Goal: Task Accomplishment & Management: Complete application form

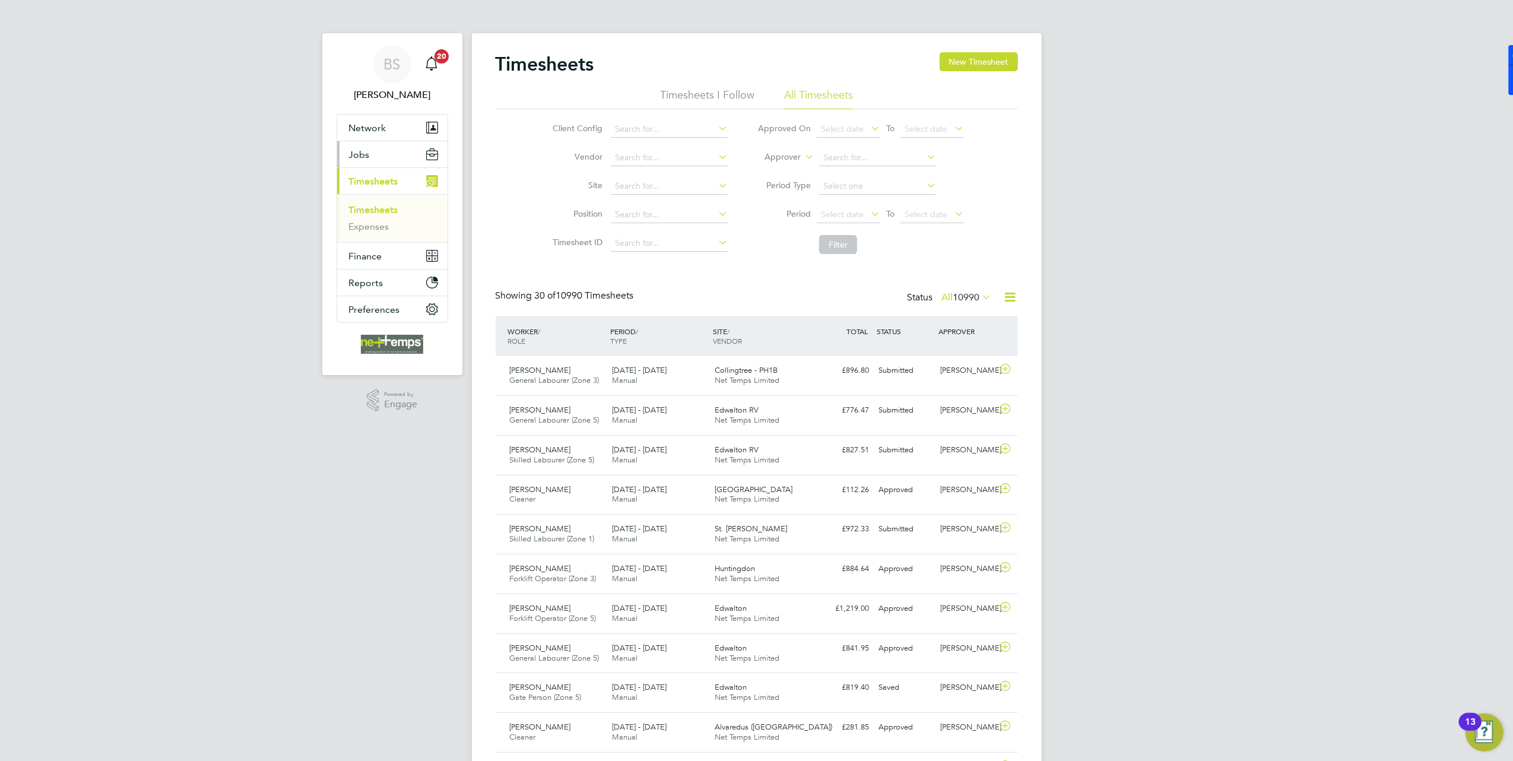
click at [372, 162] on button "Jobs" at bounding box center [392, 154] width 110 height 26
click at [385, 202] on link "Vacancies" at bounding box center [370, 199] width 42 height 11
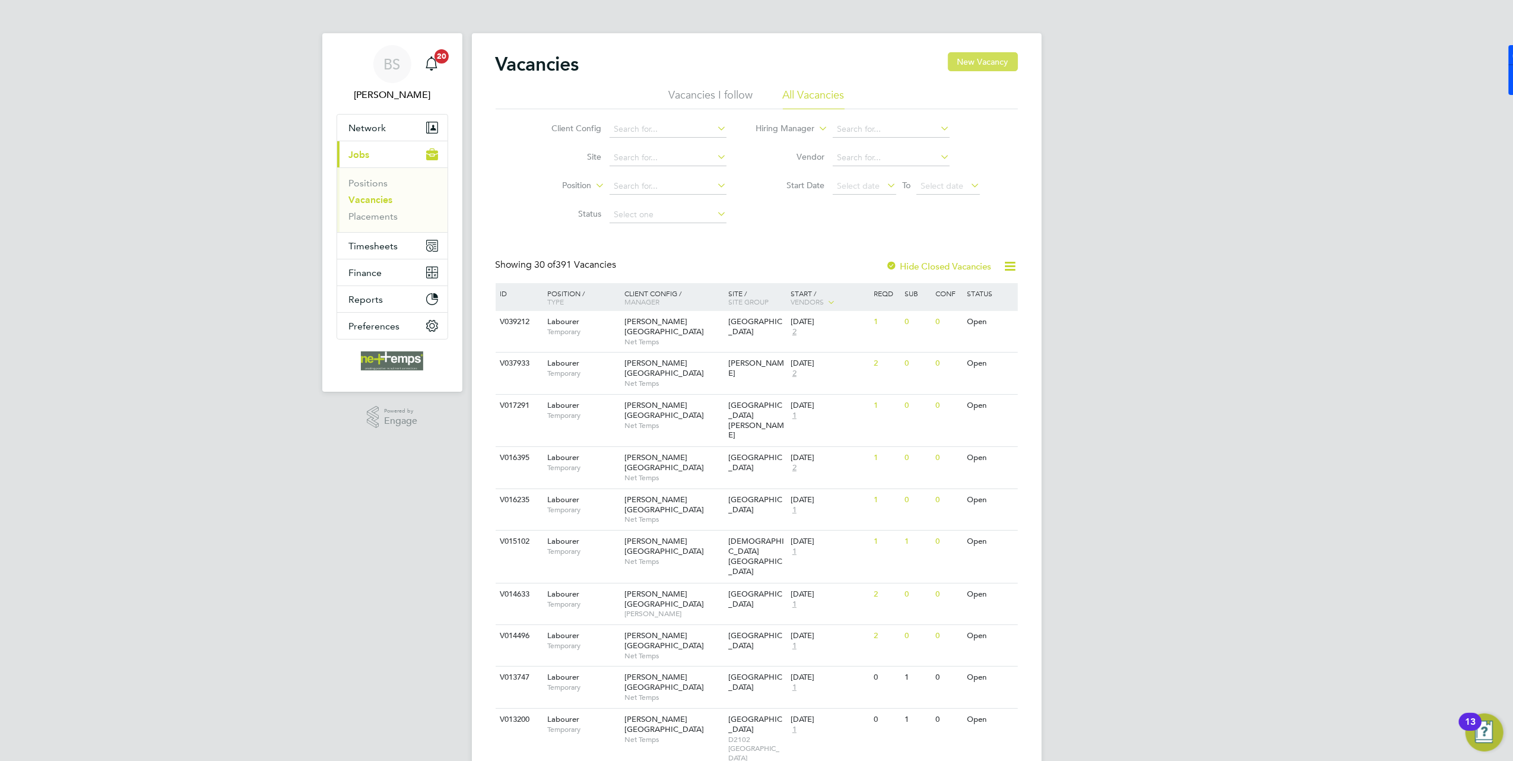
click at [960, 62] on button "New Vacancy" at bounding box center [983, 61] width 70 height 19
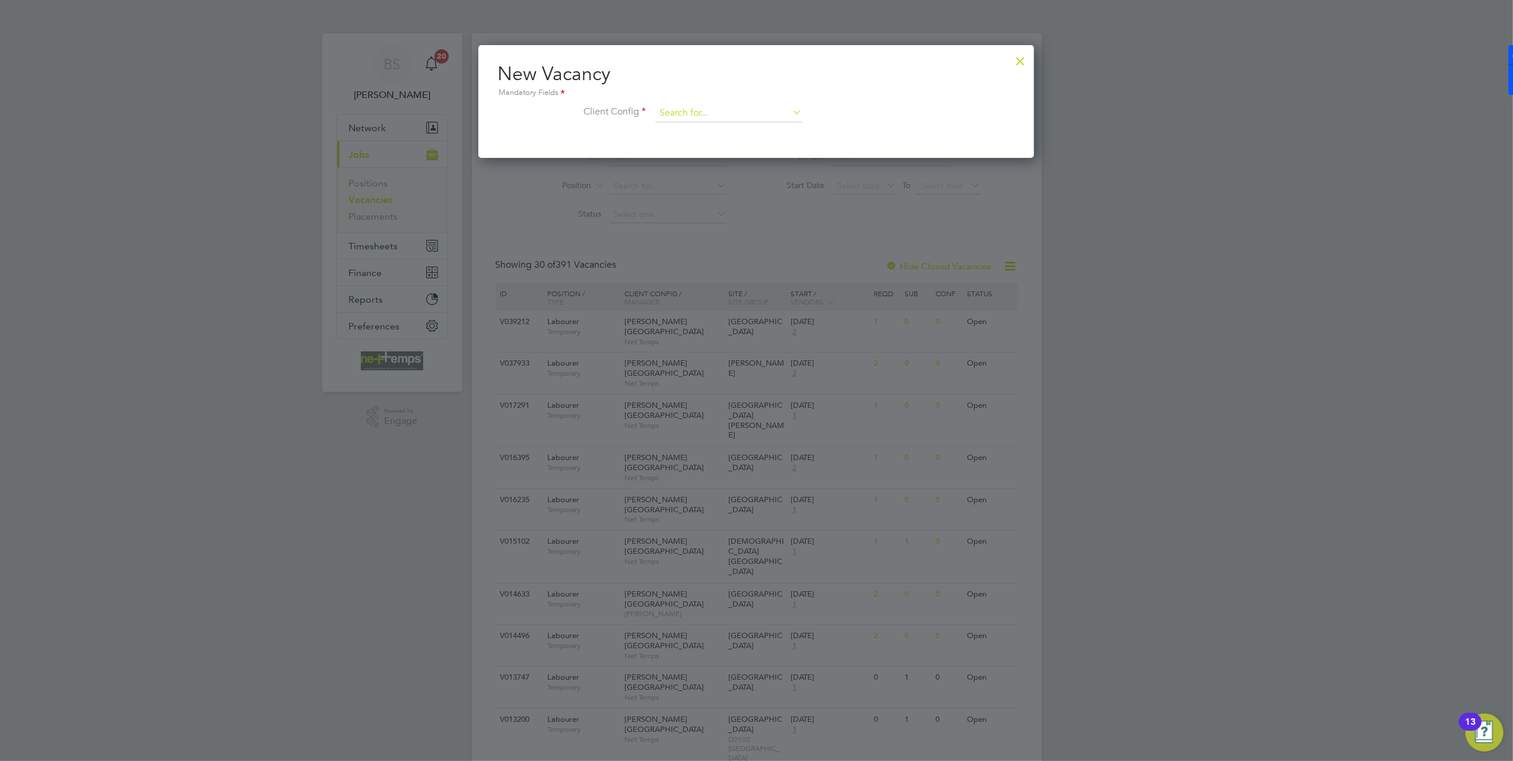
click at [715, 106] on input at bounding box center [729, 114] width 147 height 18
click at [722, 133] on li "B+[GEOGRAPHIC_DATA]" at bounding box center [729, 130] width 148 height 16
type input "B+[GEOGRAPHIC_DATA]"
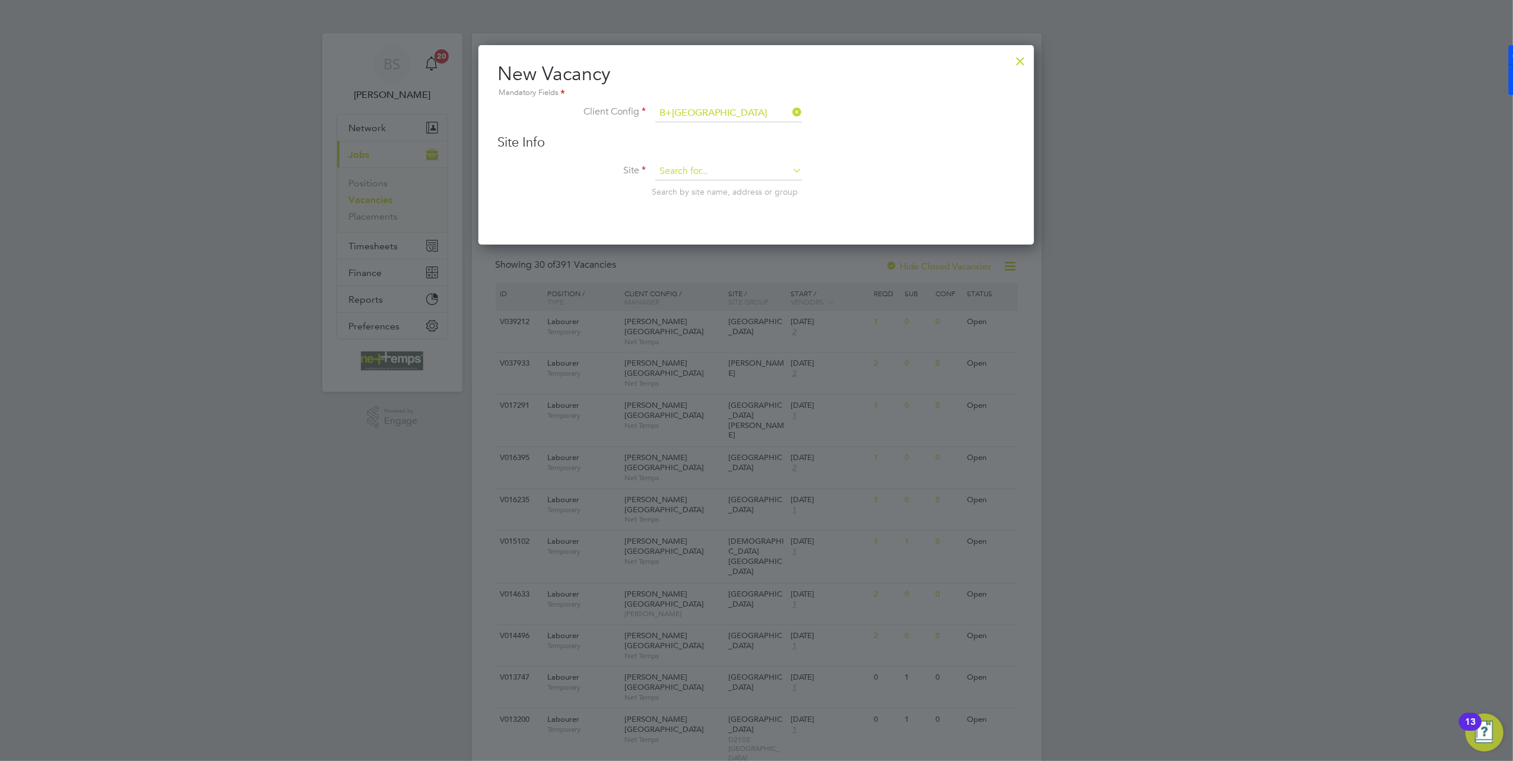
click at [734, 163] on input at bounding box center [729, 172] width 147 height 18
click at [740, 185] on li "[GEOGRAPHIC_DATA]" at bounding box center [729, 187] width 148 height 16
type input "[GEOGRAPHIC_DATA]"
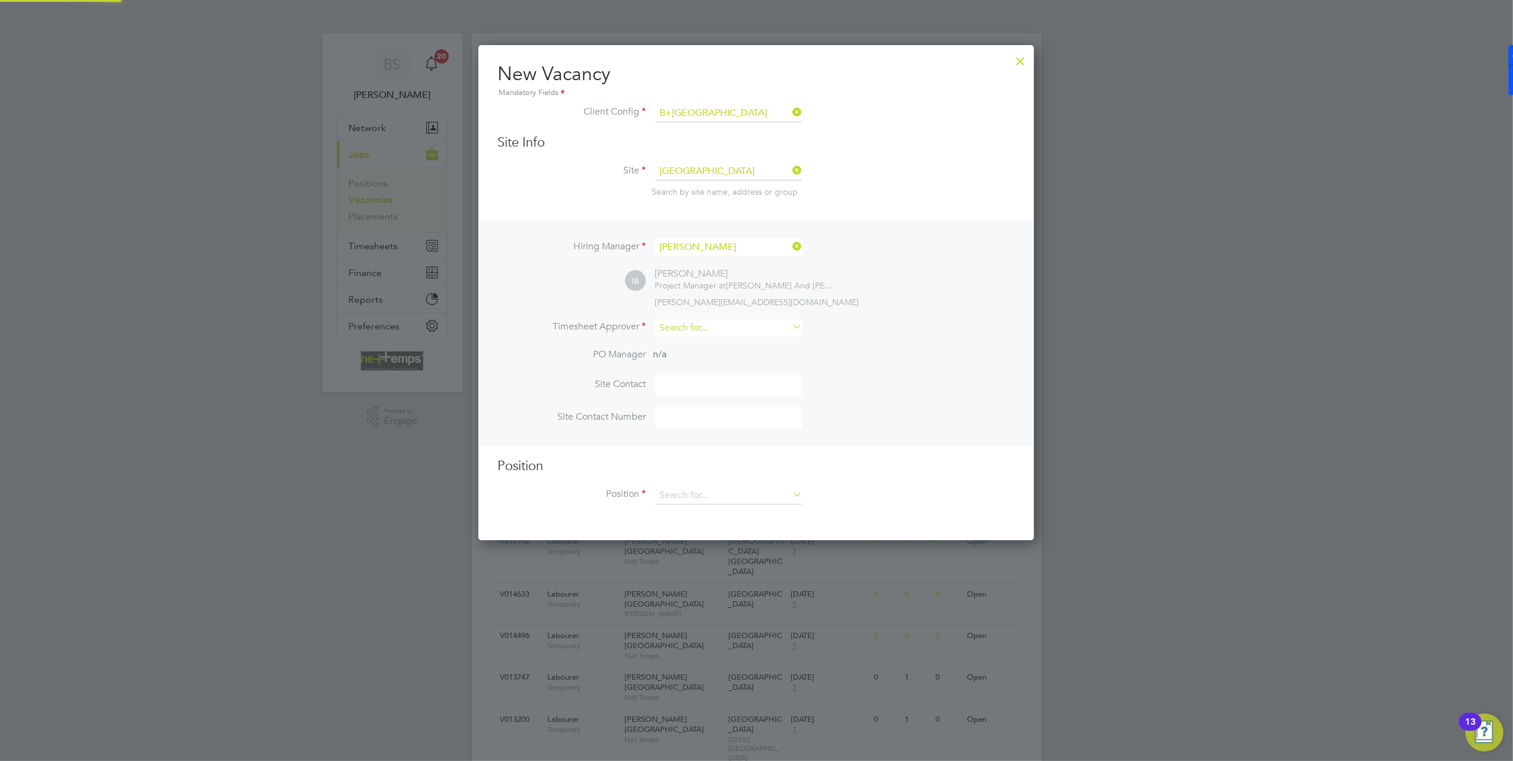
click at [714, 321] on input at bounding box center [729, 327] width 147 height 17
click at [718, 337] on li "[PERSON_NAME][GEOGRAPHIC_DATA]" at bounding box center [729, 342] width 148 height 16
type input "[PERSON_NAME]"
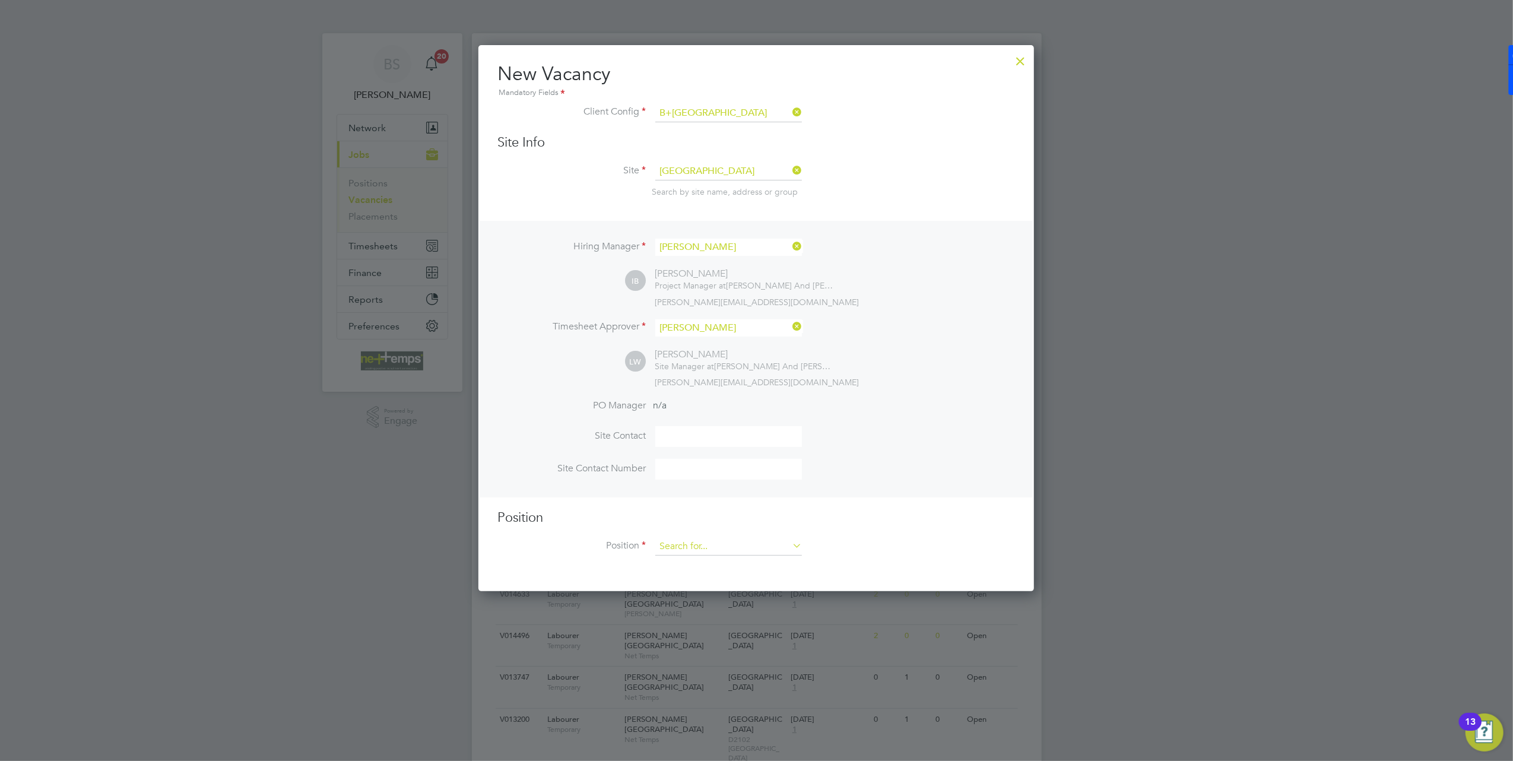
click at [722, 538] on input at bounding box center [729, 547] width 147 height 18
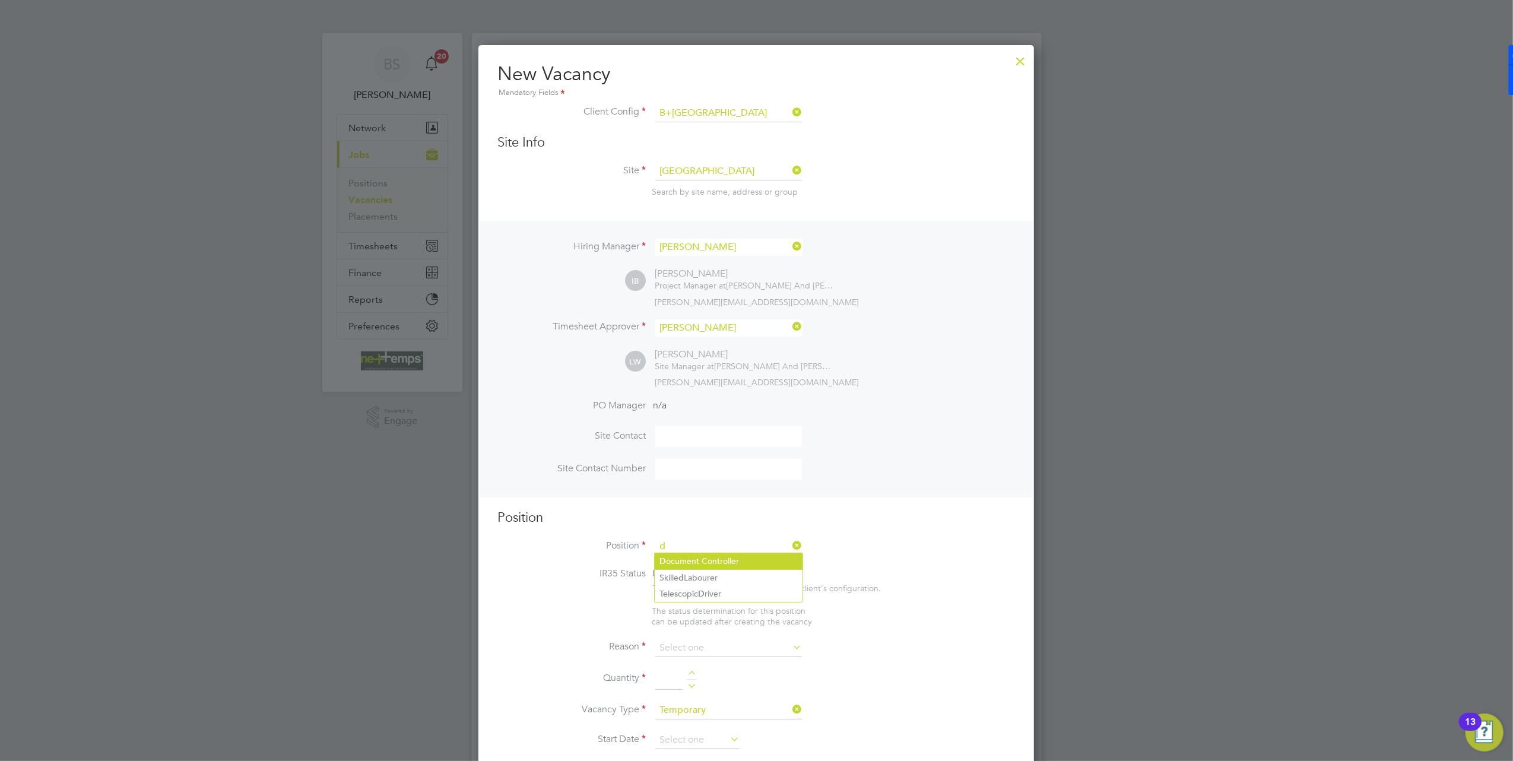
click at [720, 561] on li "D ocument Controller" at bounding box center [729, 561] width 148 height 16
type input "Document Controller"
type textarea "To be responsible for the workflow and record keeping of electronic or hard cop…"
click at [949, 569] on li "IR35 Status Disabled for this client. This feature can be enabled under this cl…" at bounding box center [757, 587] width 518 height 38
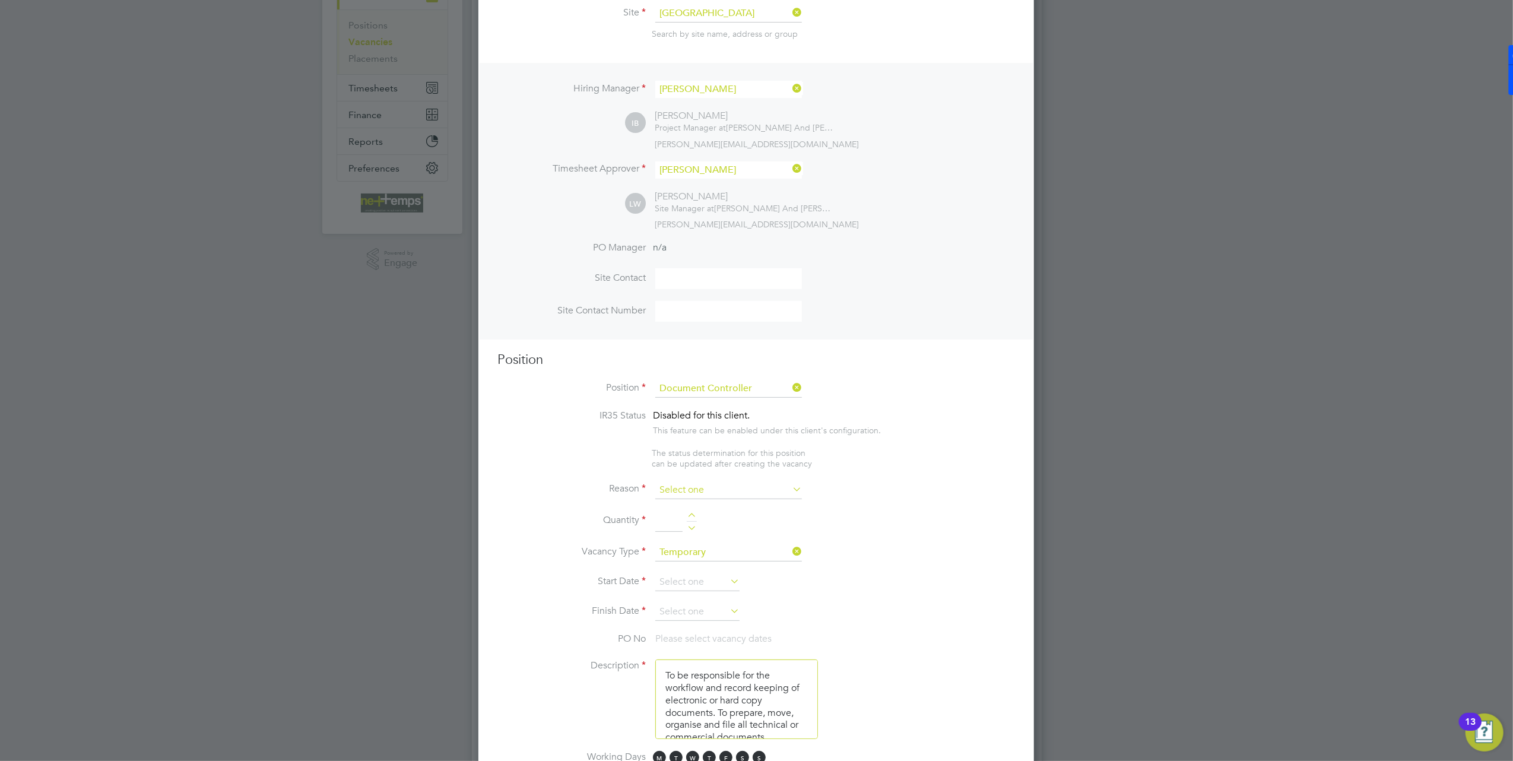
click at [728, 485] on input at bounding box center [729, 491] width 147 height 18
click at [734, 525] on li "Holiday" at bounding box center [729, 519] width 148 height 15
type input "Holiday"
click at [690, 515] on div at bounding box center [692, 517] width 10 height 8
type input "1"
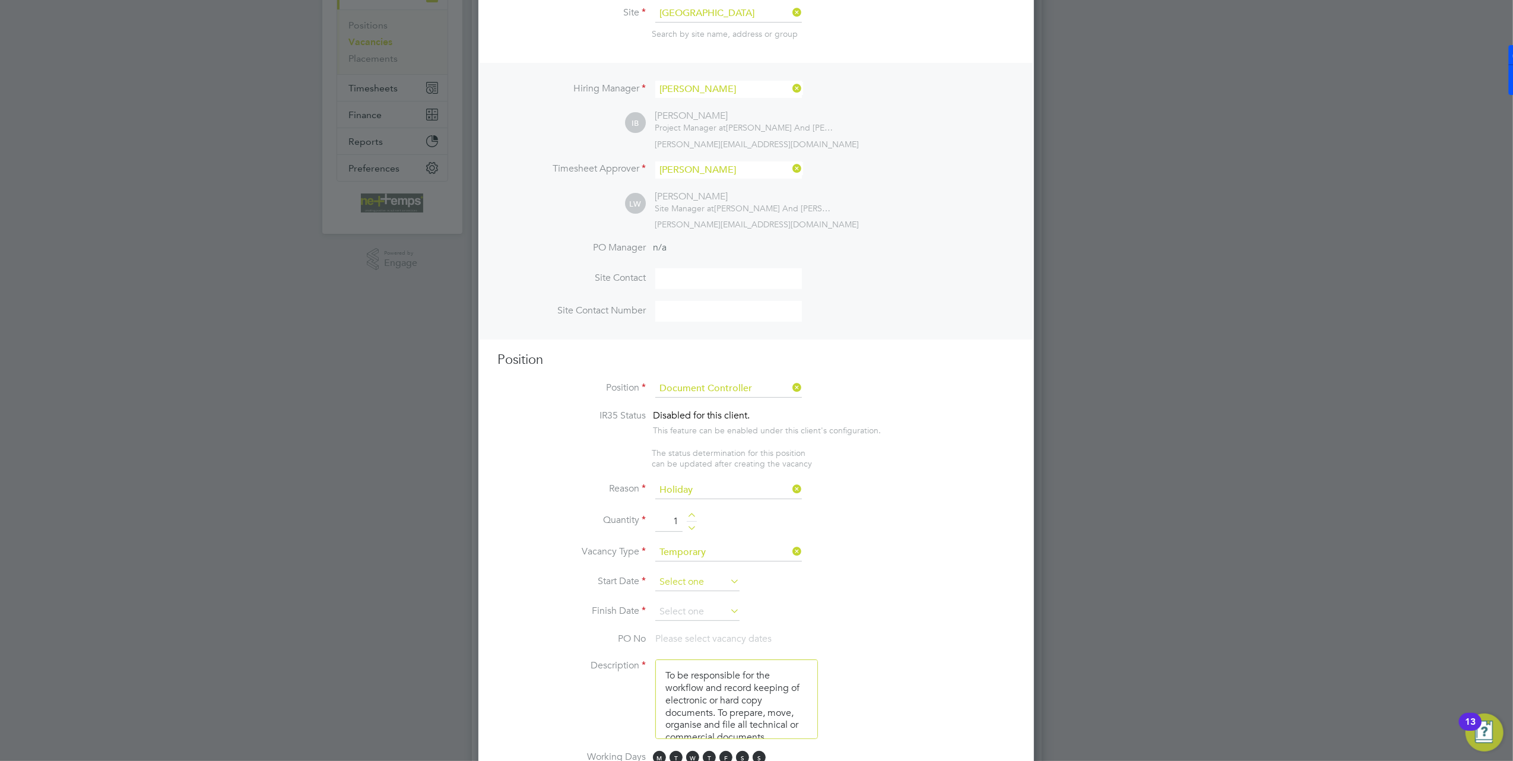
click at [709, 576] on input at bounding box center [698, 583] width 84 height 18
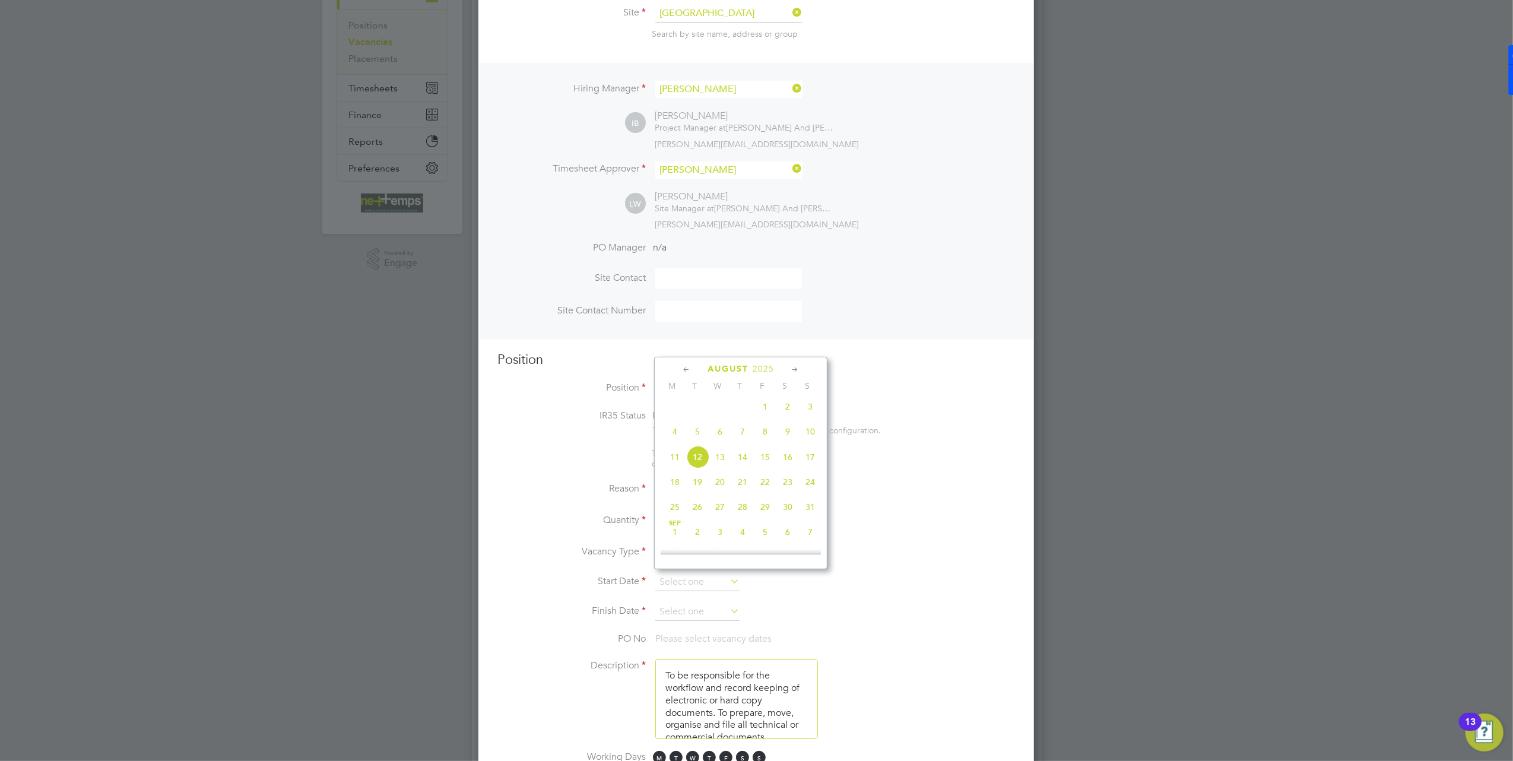
click at [761, 460] on span "15" at bounding box center [765, 457] width 23 height 23
type input "[DATE]"
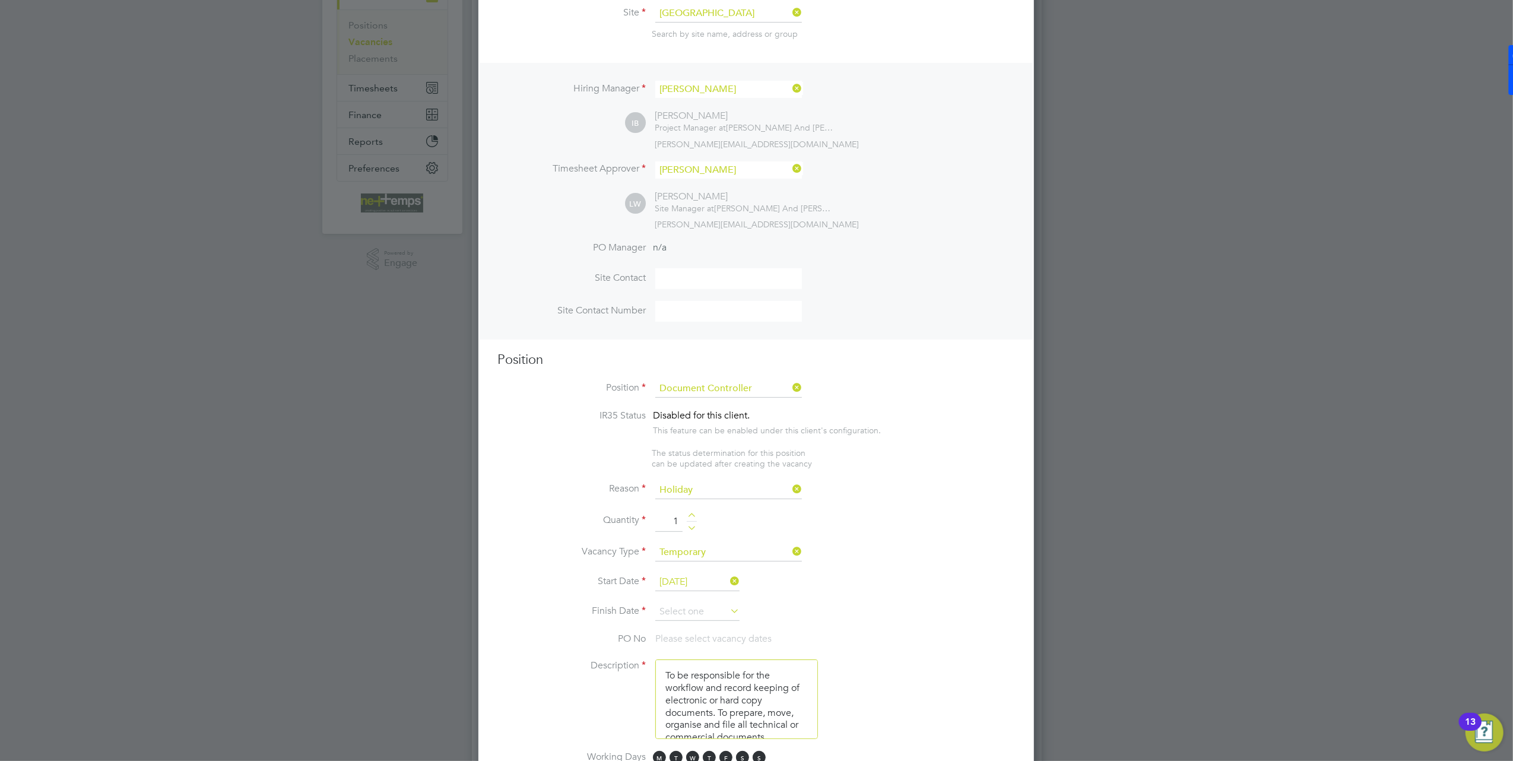
click at [938, 549] on li "Vacancy Type Temporary" at bounding box center [757, 559] width 518 height 30
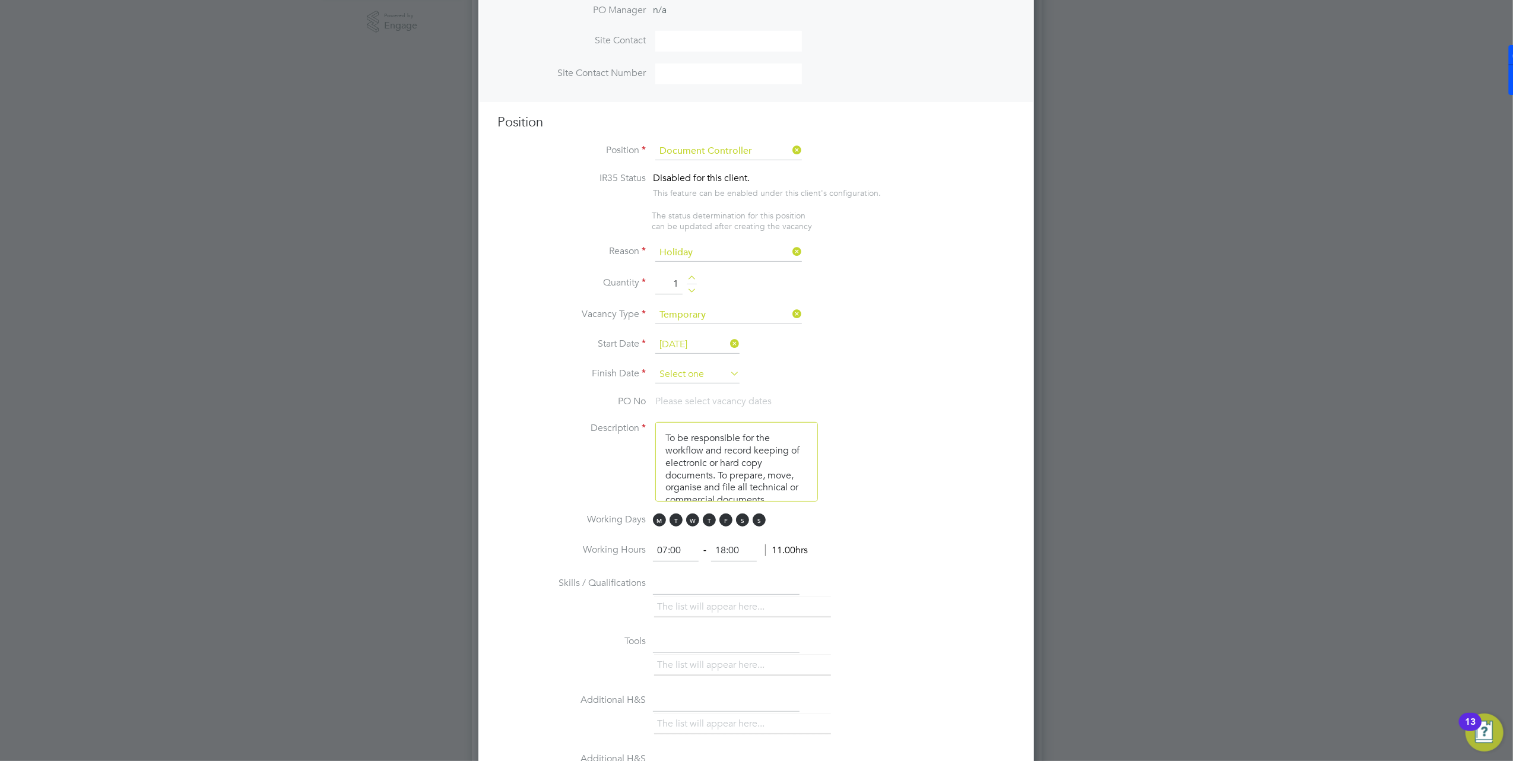
click at [702, 366] on input at bounding box center [698, 375] width 84 height 18
click at [813, 277] on span "24" at bounding box center [810, 273] width 23 height 23
type input "[DATE]"
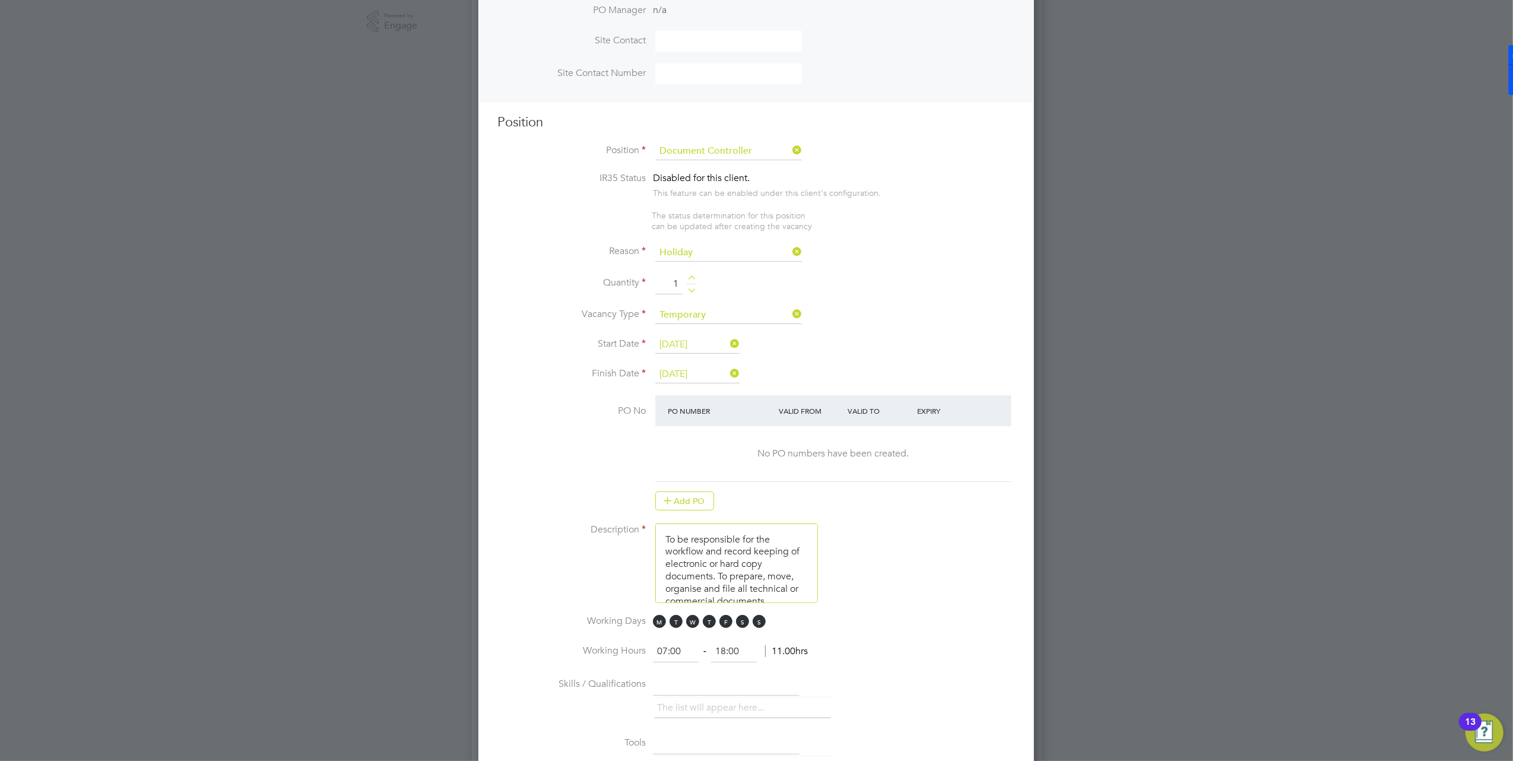
click at [962, 559] on li "Description To be responsible for the workflow and record keeping of electronic…" at bounding box center [757, 569] width 518 height 91
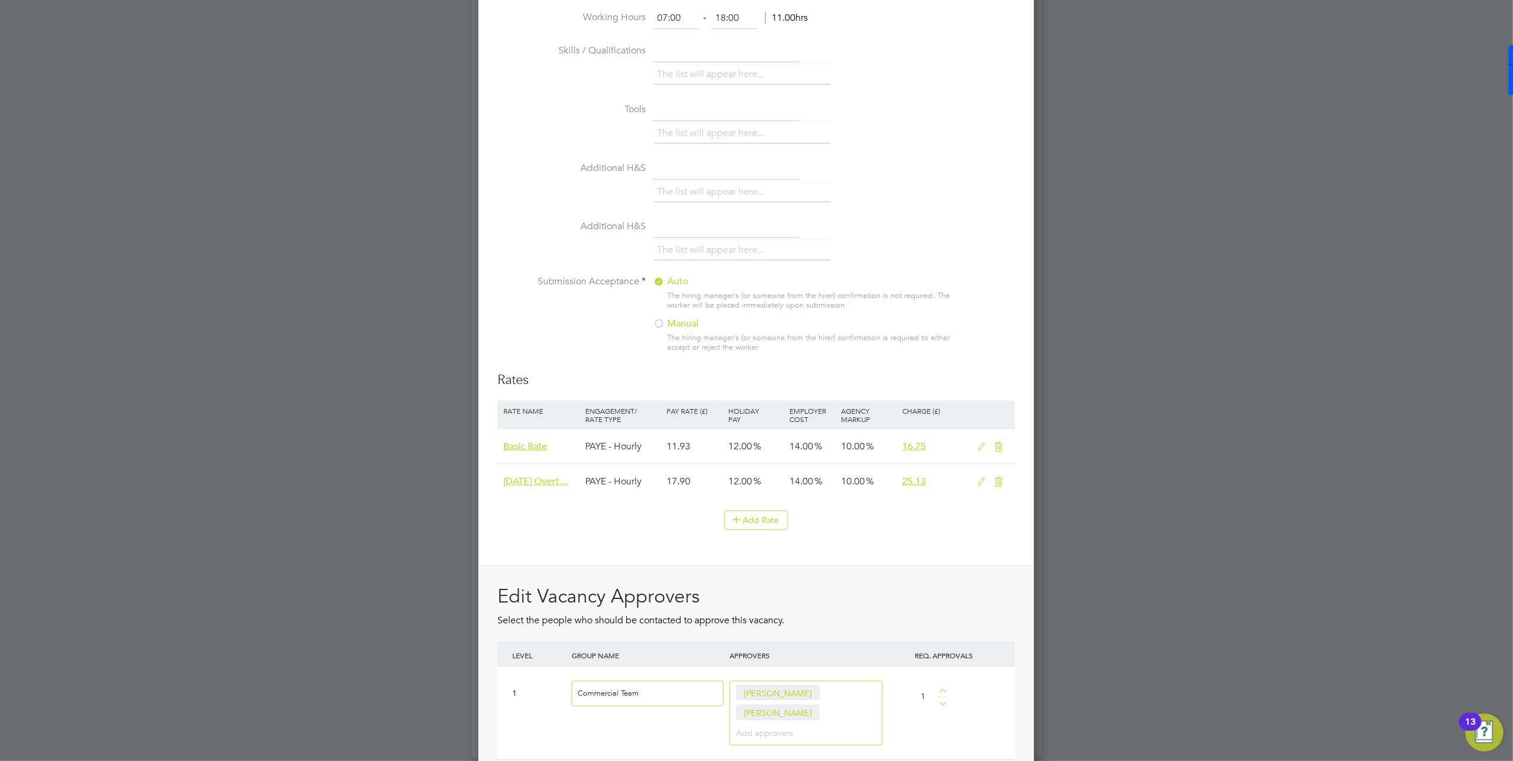
click at [1003, 477] on icon at bounding box center [999, 482] width 15 height 10
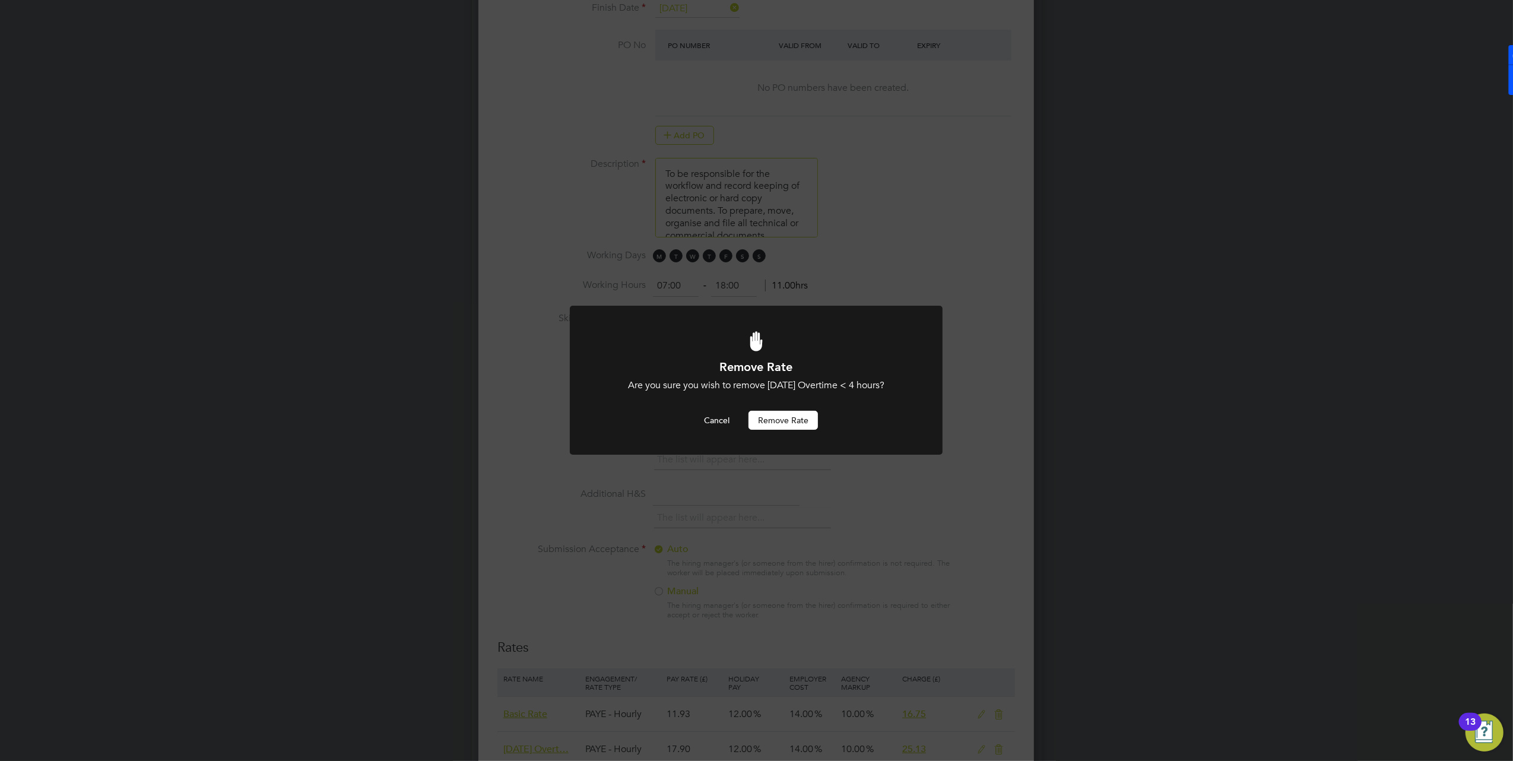
click at [789, 420] on button "Remove rate" at bounding box center [783, 420] width 69 height 19
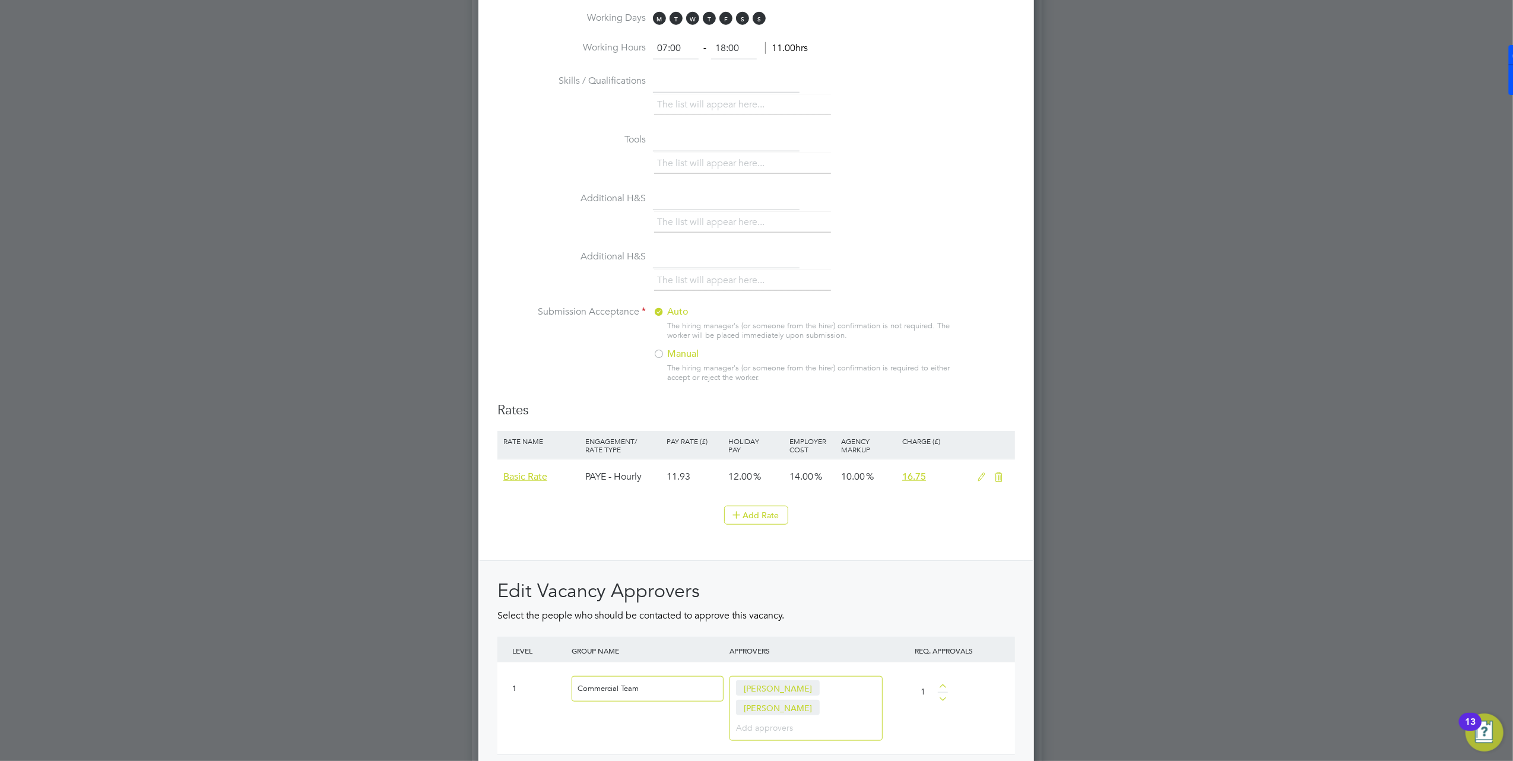
click at [979, 473] on icon at bounding box center [981, 478] width 15 height 10
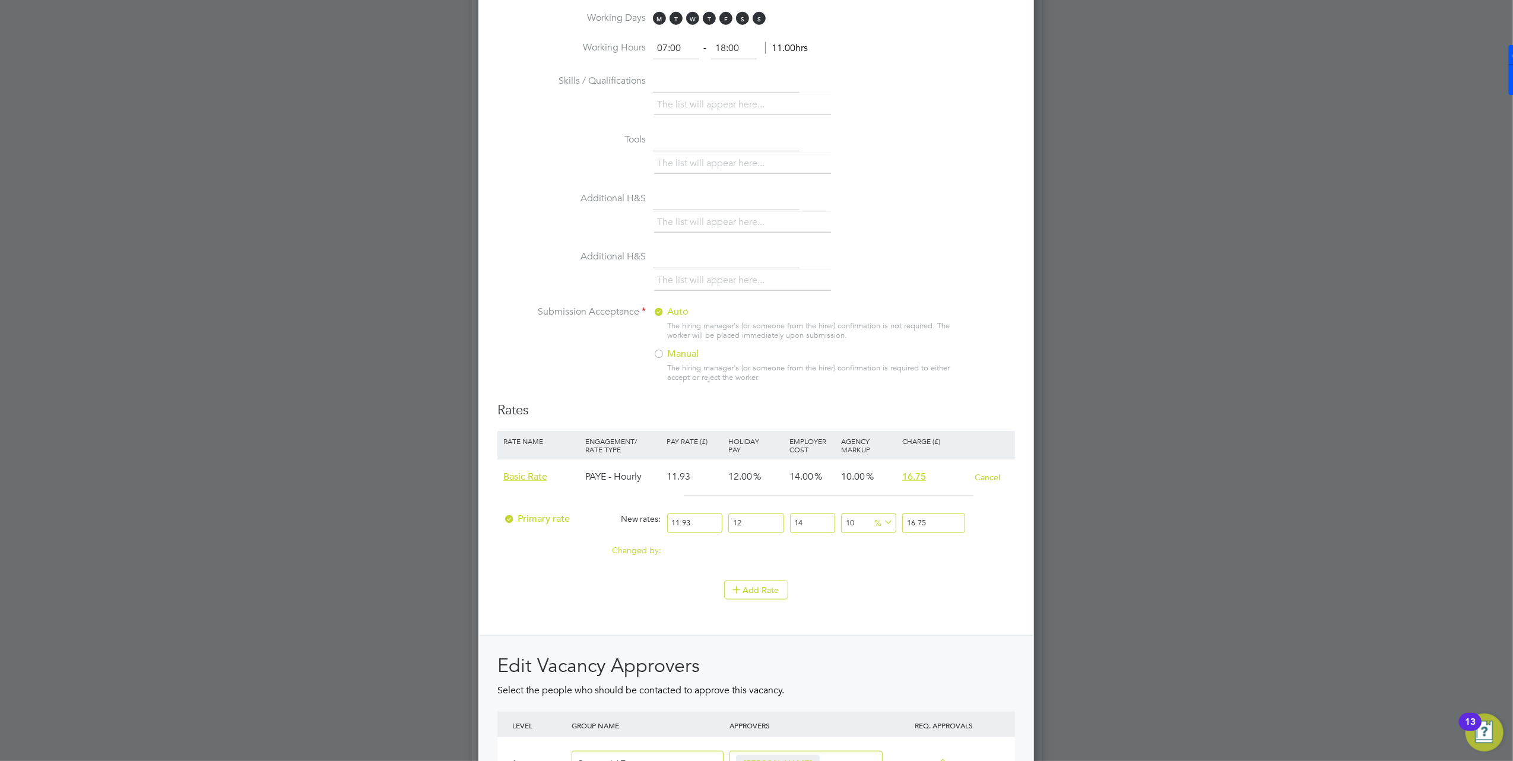
drag, startPoint x: 699, startPoint y: 523, endPoint x: 644, endPoint y: 531, distance: 55.8
click at [644, 531] on div "Primary rate New rates: 11.93 12 n/a 14 n/a 10 0 % 16.75" at bounding box center [757, 523] width 518 height 31
type input "1"
type input "1.40448"
type input "14"
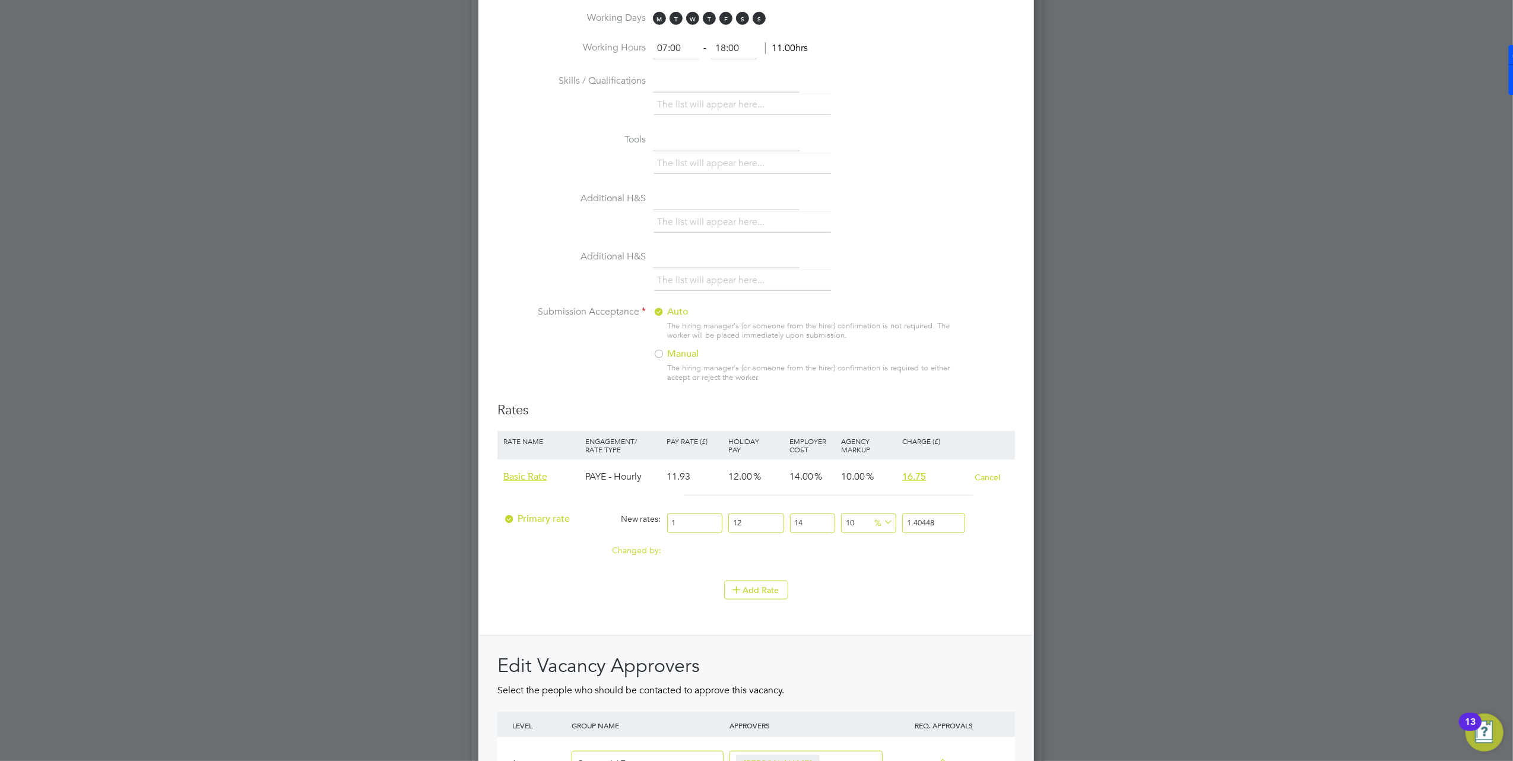
type input "19.66272"
type input "14.1"
type input "19.803168"
type input "14.12"
type input "19.8312576"
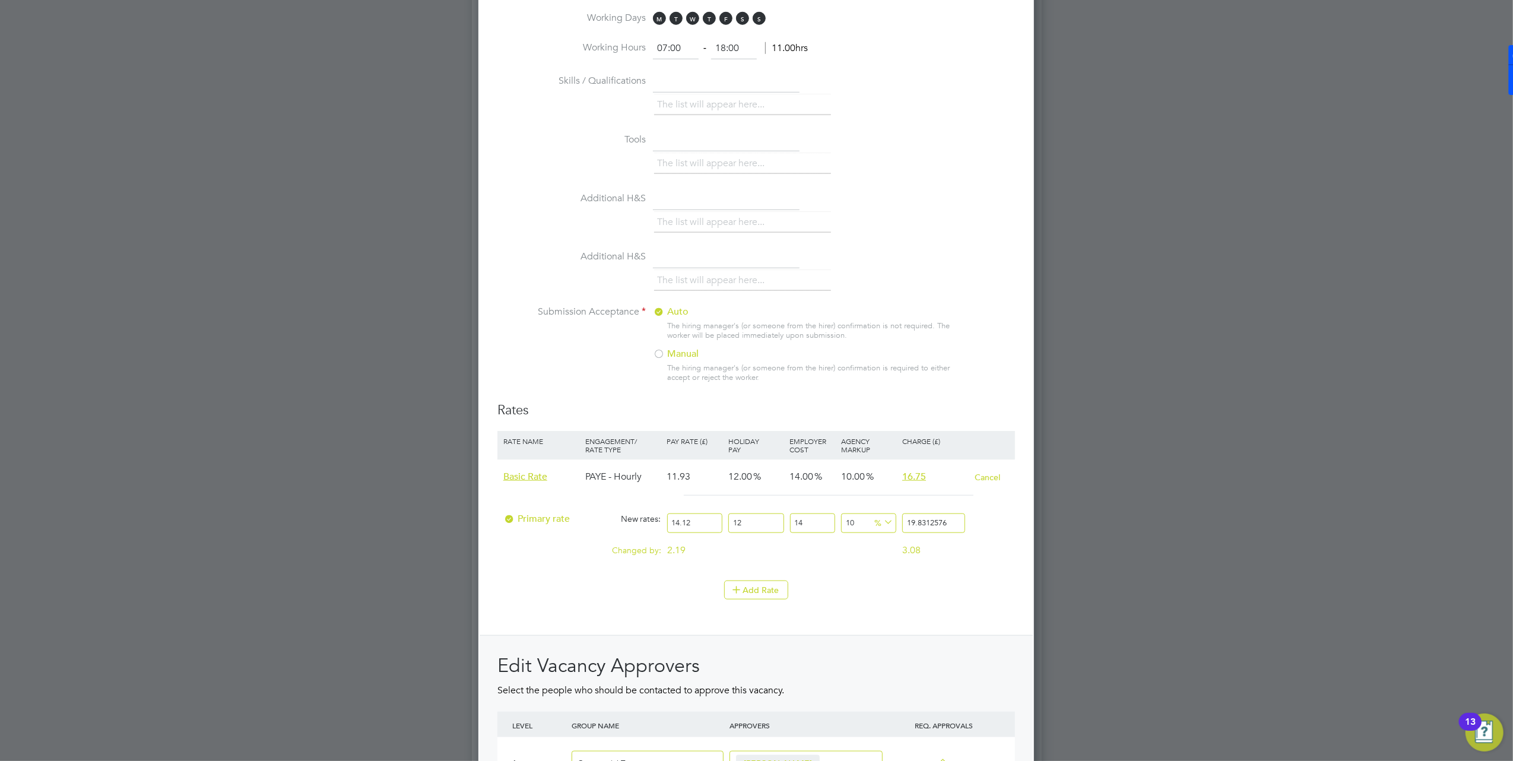
type input "14.12"
drag, startPoint x: 910, startPoint y: 519, endPoint x: 1038, endPoint y: 512, distance: 128.4
type input "-94.45320099114642"
type input "1"
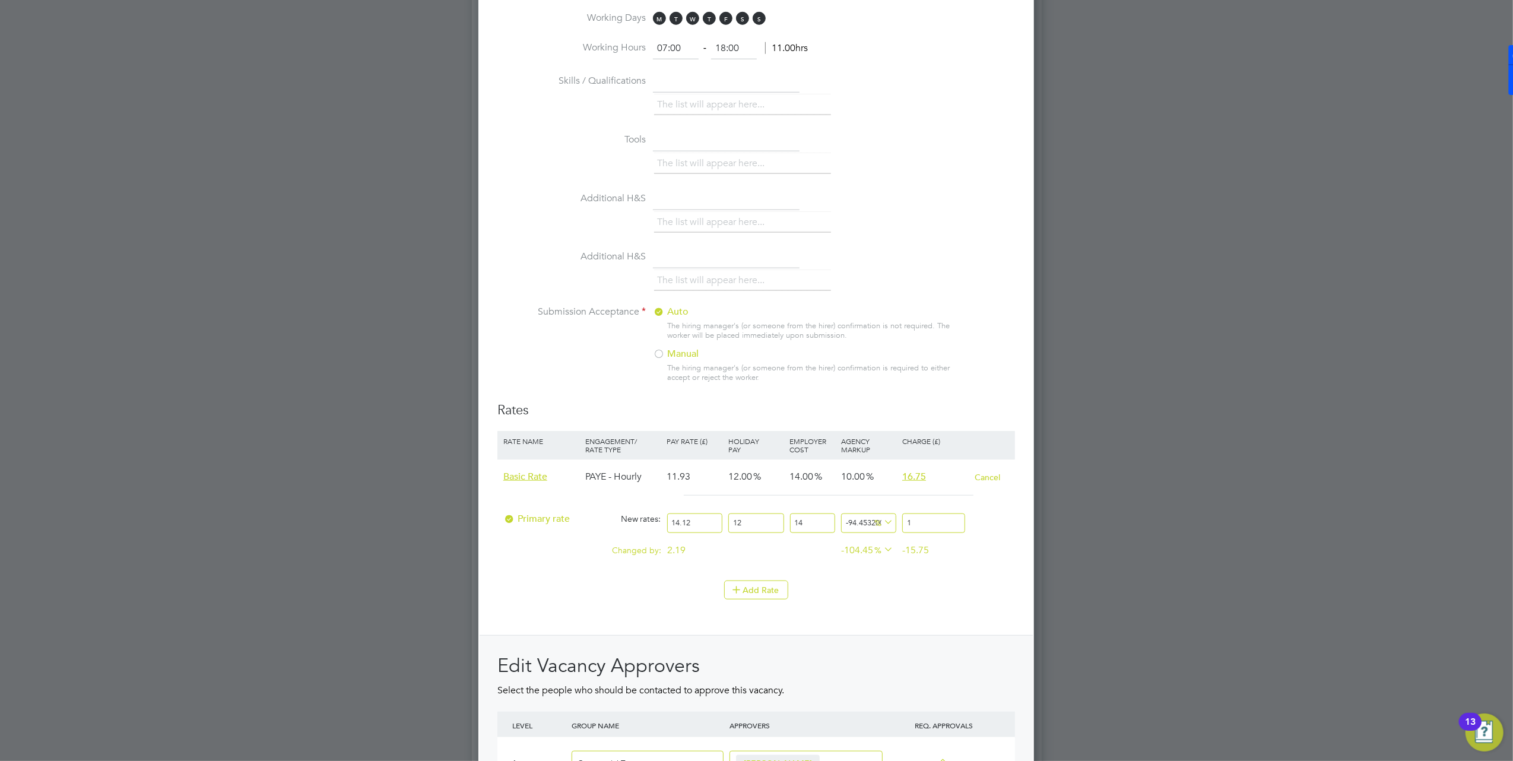
type input "5.389181168217996"
type input "19"
type input "8.162580672644784"
type input "19.5"
type input "8.439920623087463"
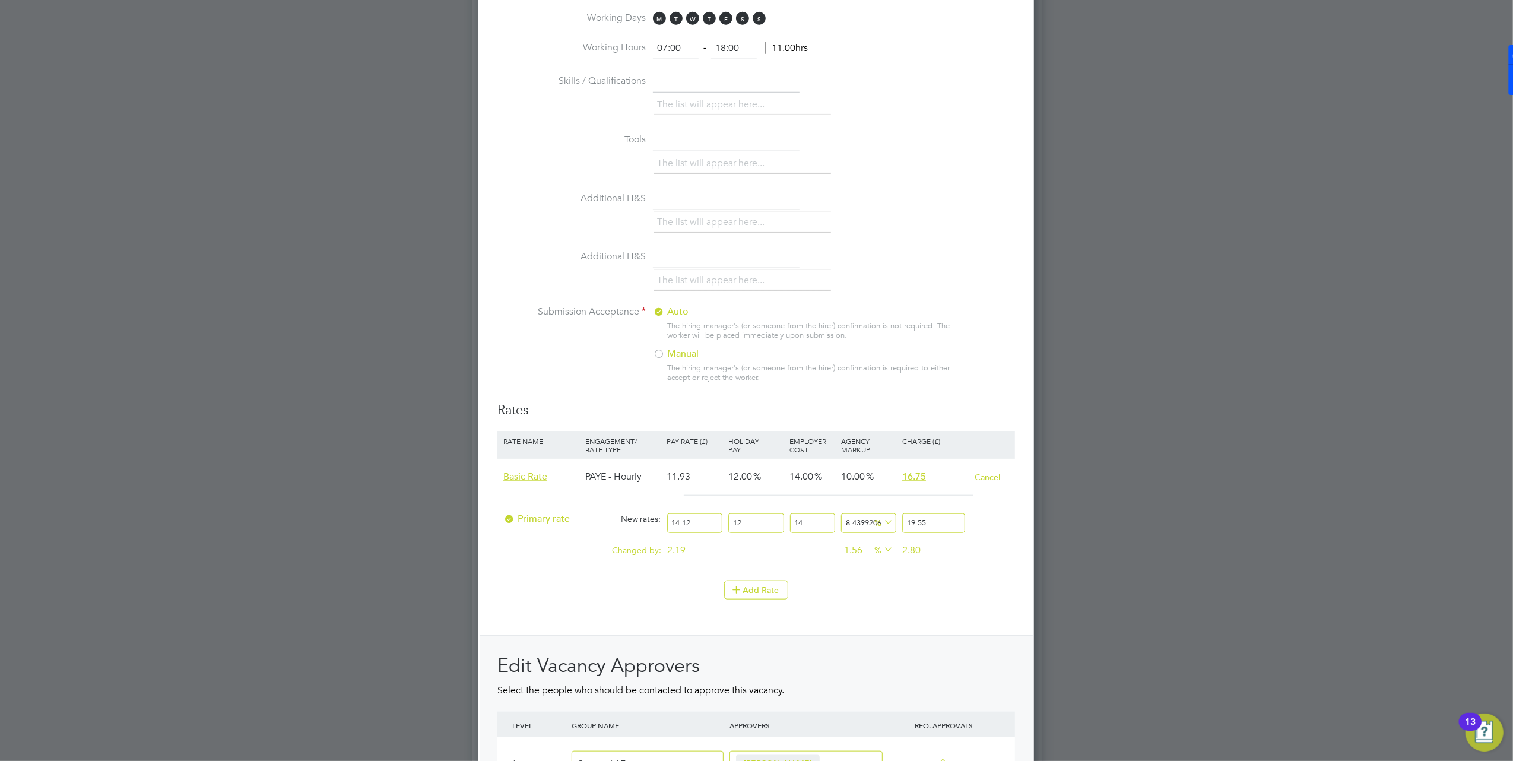
type input "19.55"
click at [963, 386] on li "Submission Acceptance Auto The hiring manager's (or someone from the hirer) con…" at bounding box center [757, 354] width 518 height 96
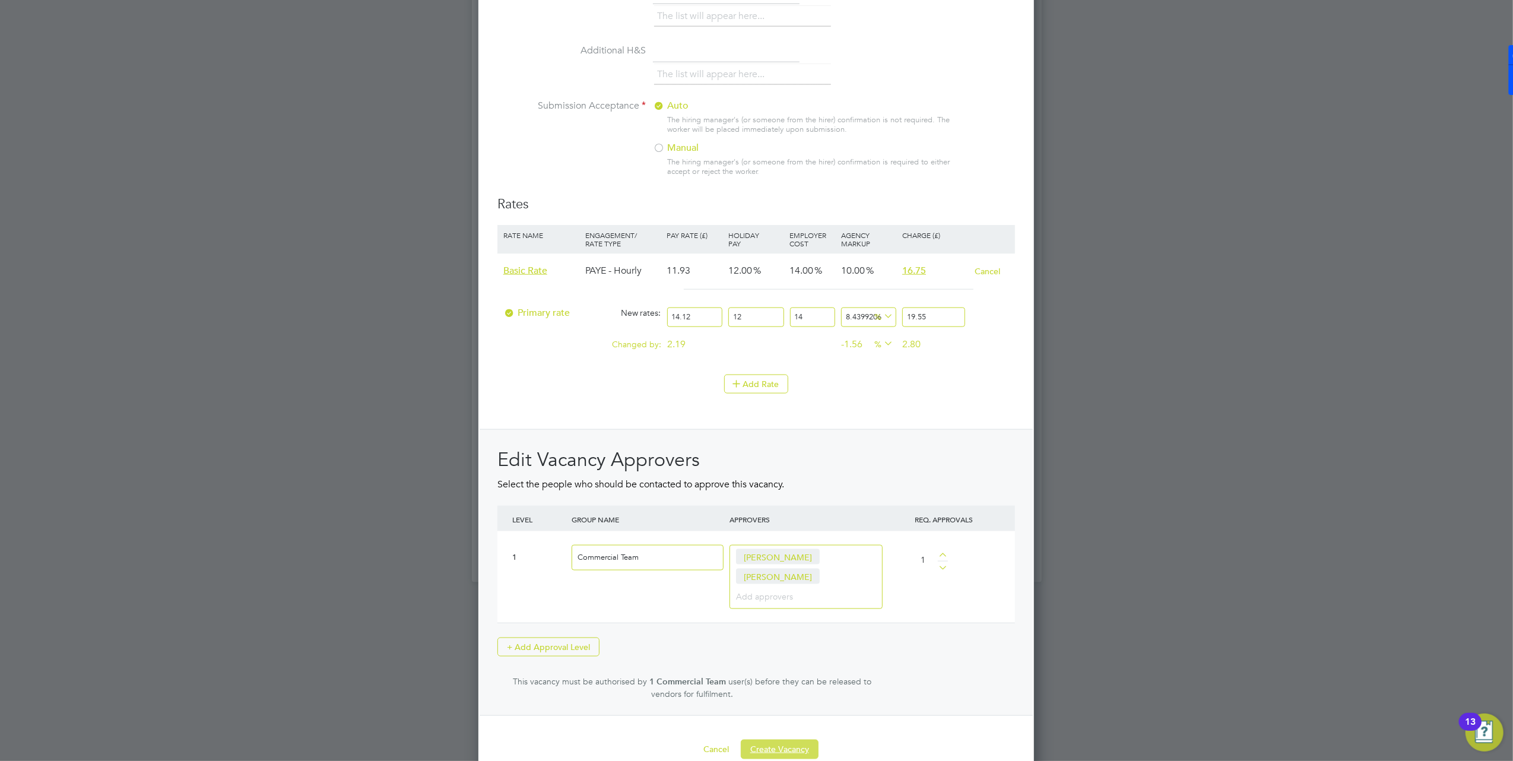
click at [789, 740] on button "Create Vacancy" at bounding box center [780, 749] width 78 height 19
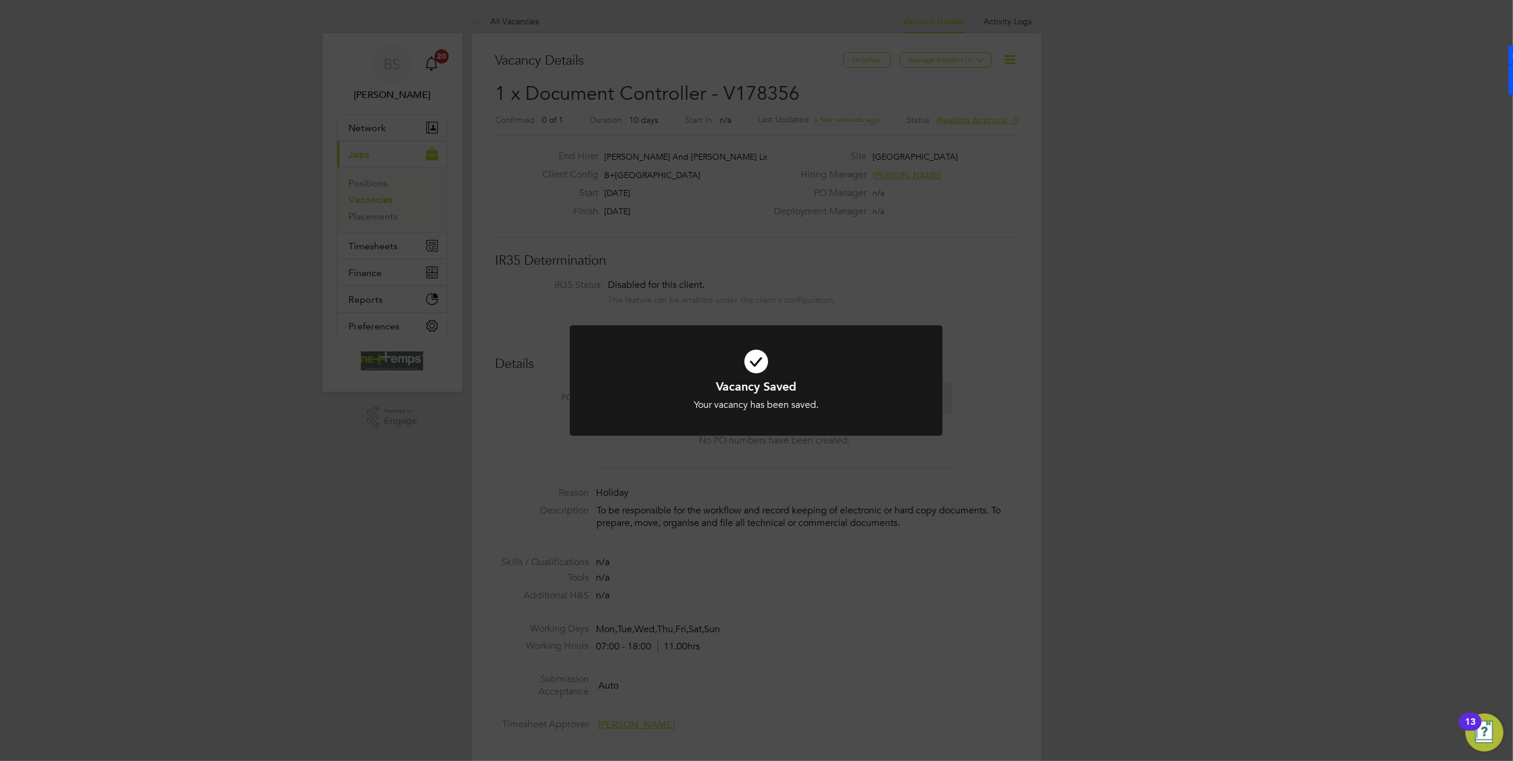
click at [542, 33] on div "Vacancy Saved Your vacancy has been saved. Cancel Okay" at bounding box center [756, 380] width 1513 height 761
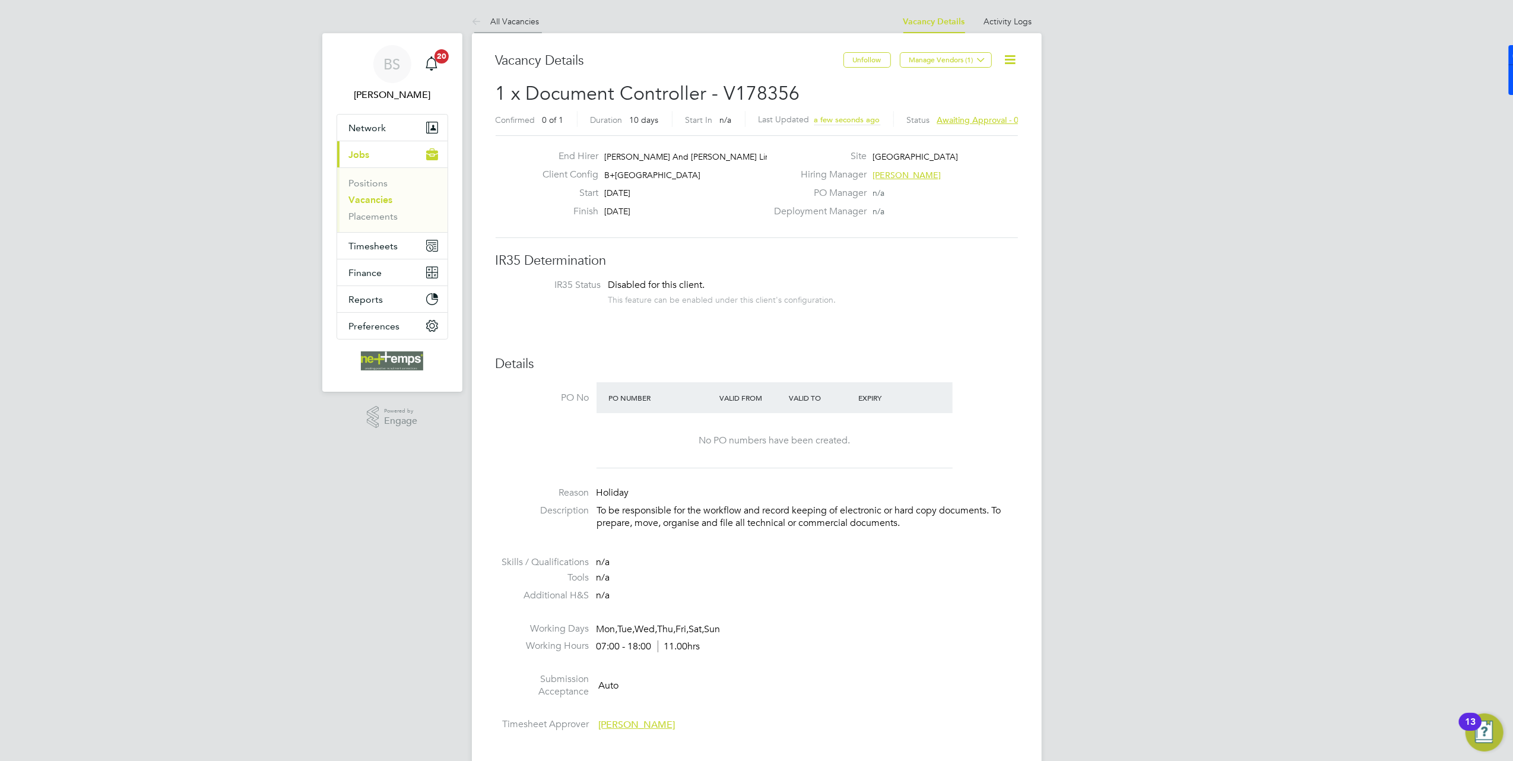
click at [524, 17] on link "All Vacancies" at bounding box center [506, 21] width 68 height 11
